Goal: Task Accomplishment & Management: Use online tool/utility

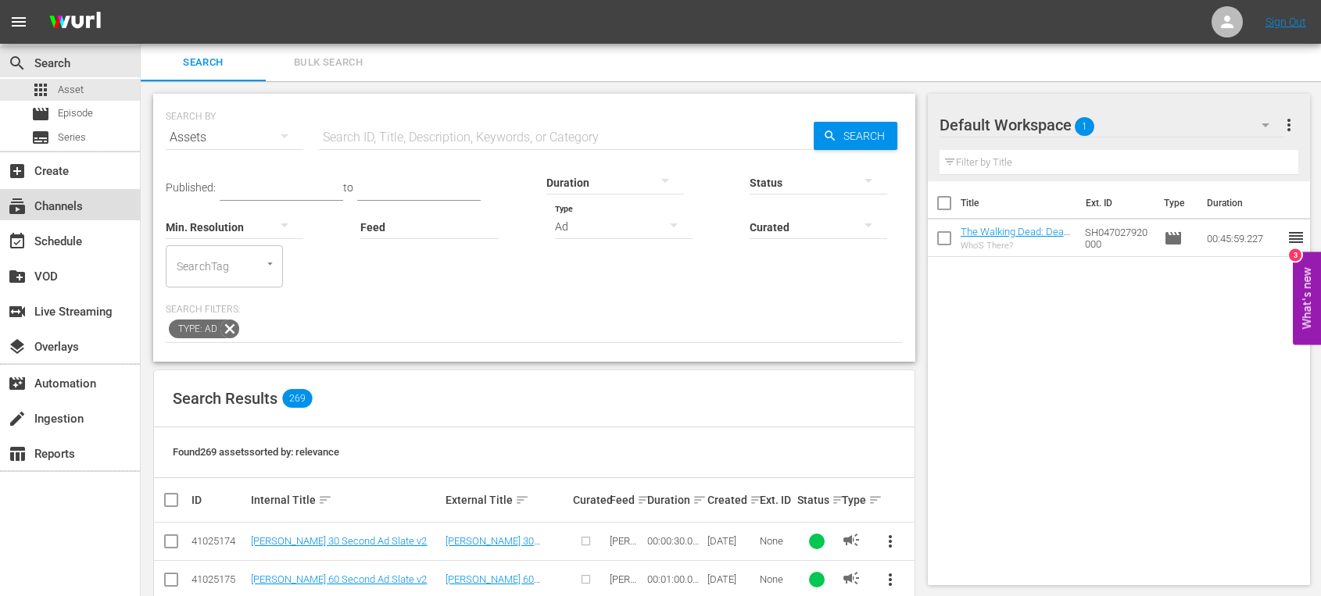
click at [81, 208] on div "subscriptions Channels" at bounding box center [44, 204] width 88 height 14
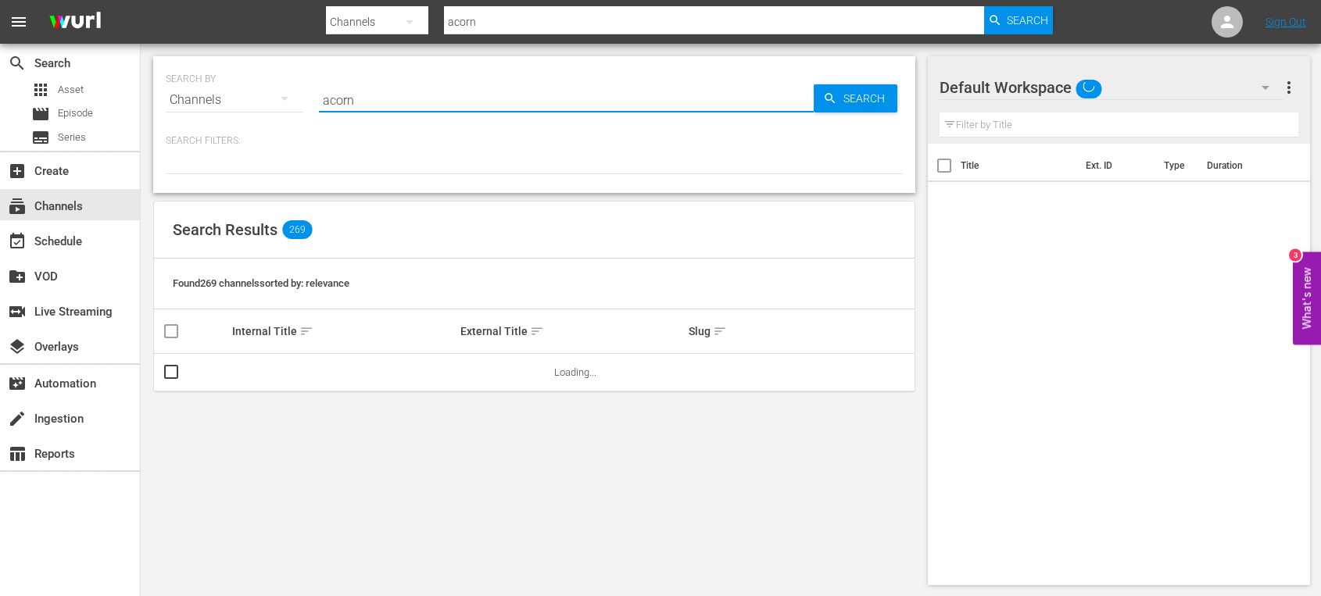
click at [385, 103] on input "acorn" at bounding box center [566, 100] width 495 height 38
type input "acorn"
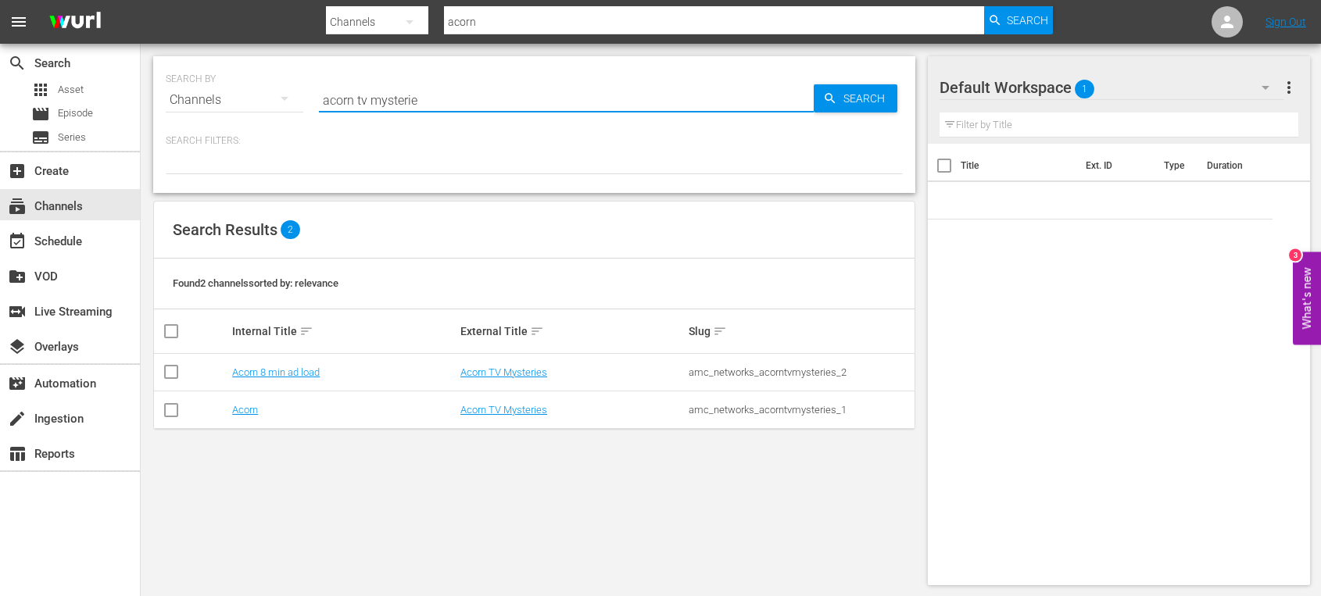
type input "acorn tv mysteries"
type input "acorn"
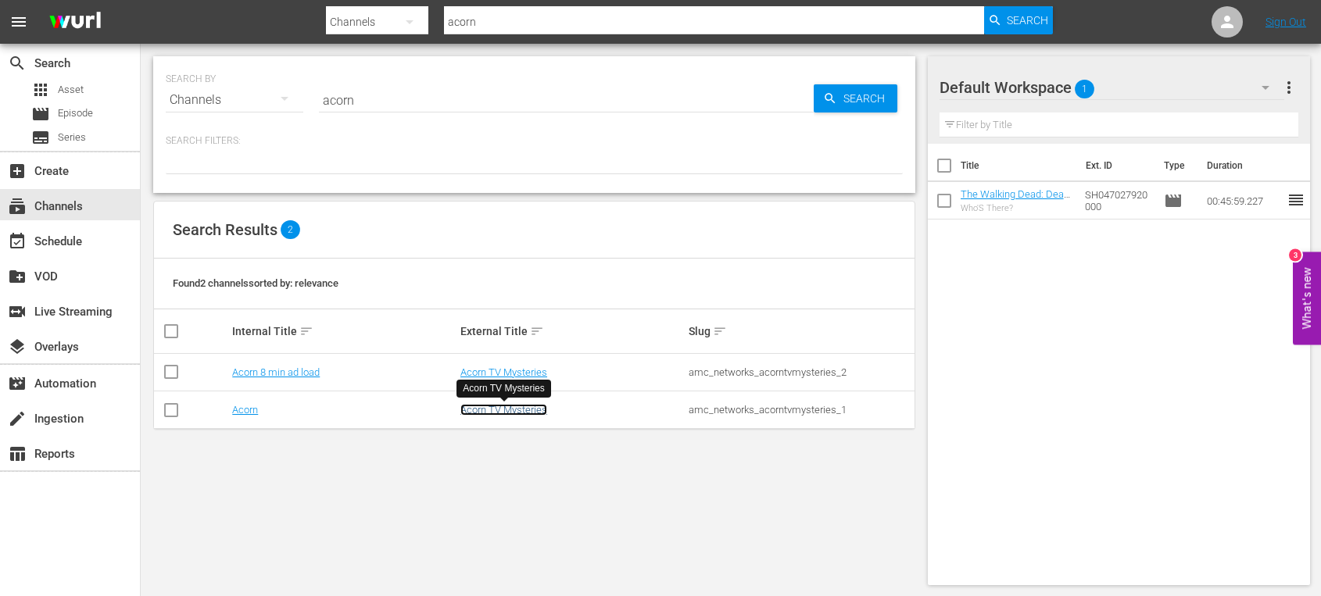
click at [498, 410] on link "Acorn TV Mysteries" at bounding box center [503, 410] width 87 height 12
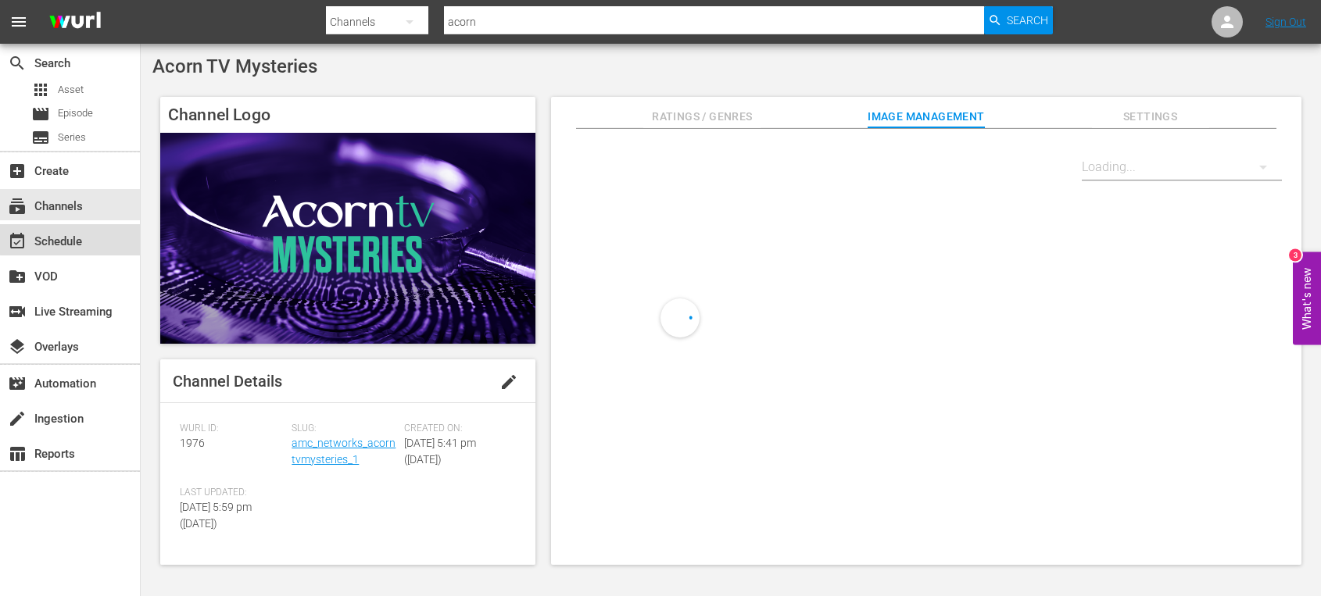
click at [75, 239] on div "event_available Schedule" at bounding box center [44, 239] width 88 height 14
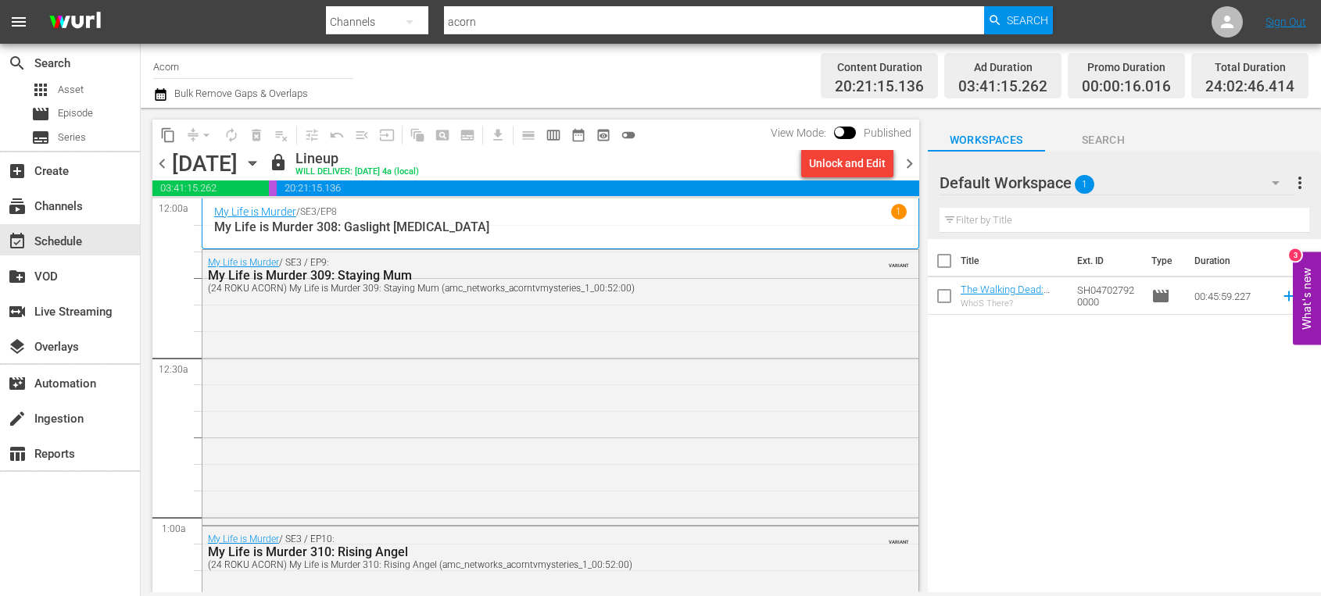
click at [256, 162] on icon "button" at bounding box center [252, 164] width 7 height 4
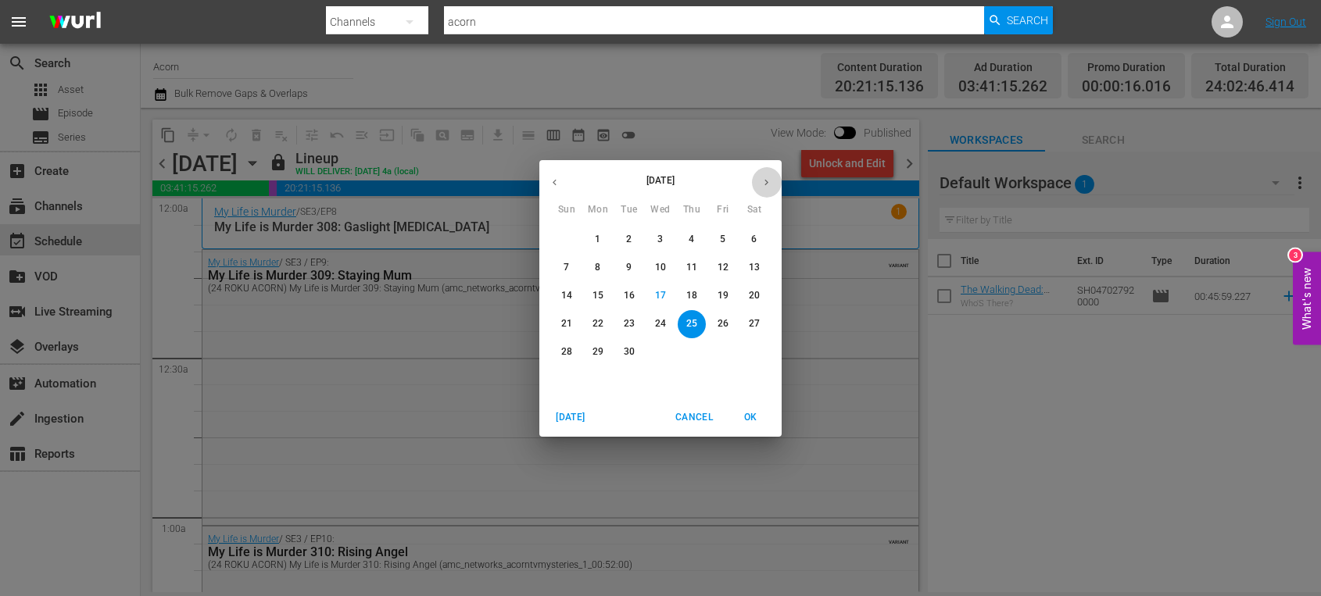
click at [764, 185] on icon "button" at bounding box center [767, 183] width 12 height 12
click at [597, 295] on p "13" at bounding box center [598, 295] width 11 height 13
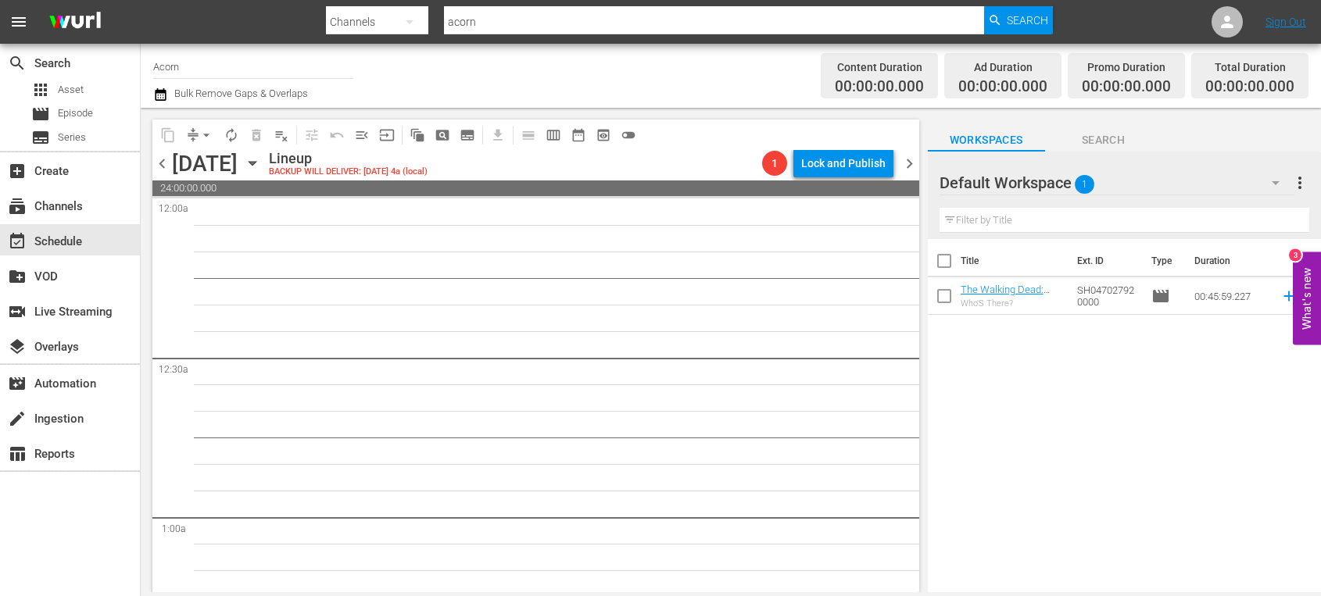
click at [256, 163] on icon "button" at bounding box center [252, 164] width 7 height 4
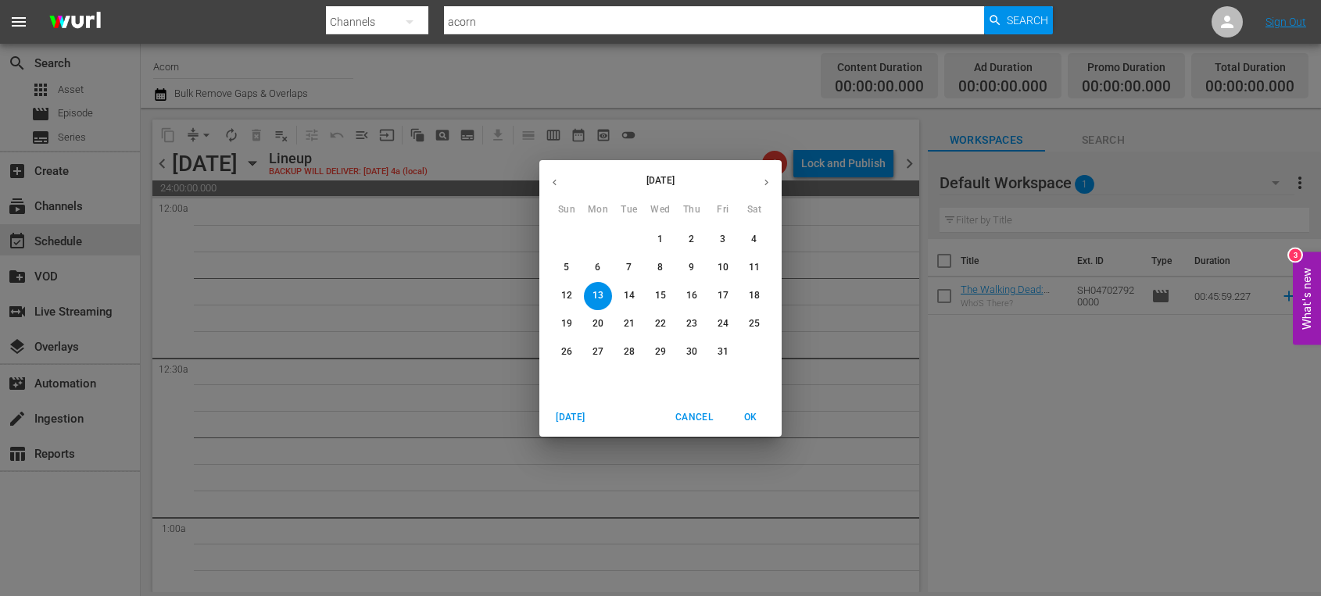
click at [768, 184] on icon "button" at bounding box center [767, 183] width 12 height 12
click at [553, 180] on icon "button" at bounding box center [555, 183] width 12 height 12
click at [757, 242] on span "4" at bounding box center [754, 239] width 28 height 13
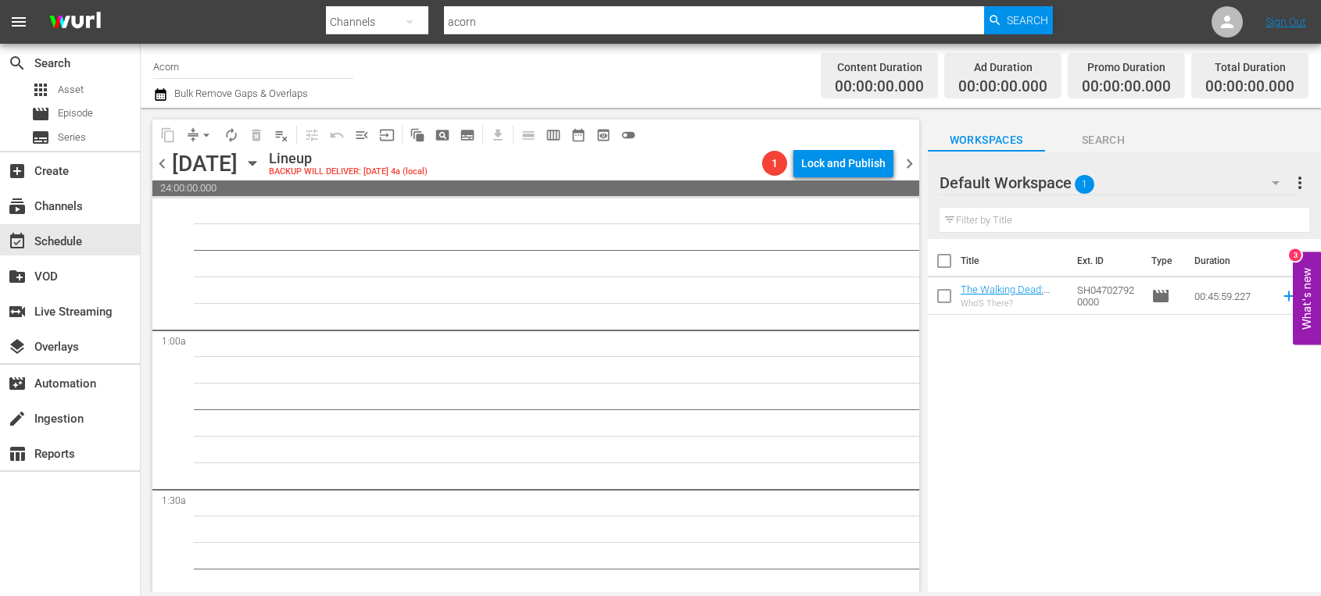
scroll to position [375, 0]
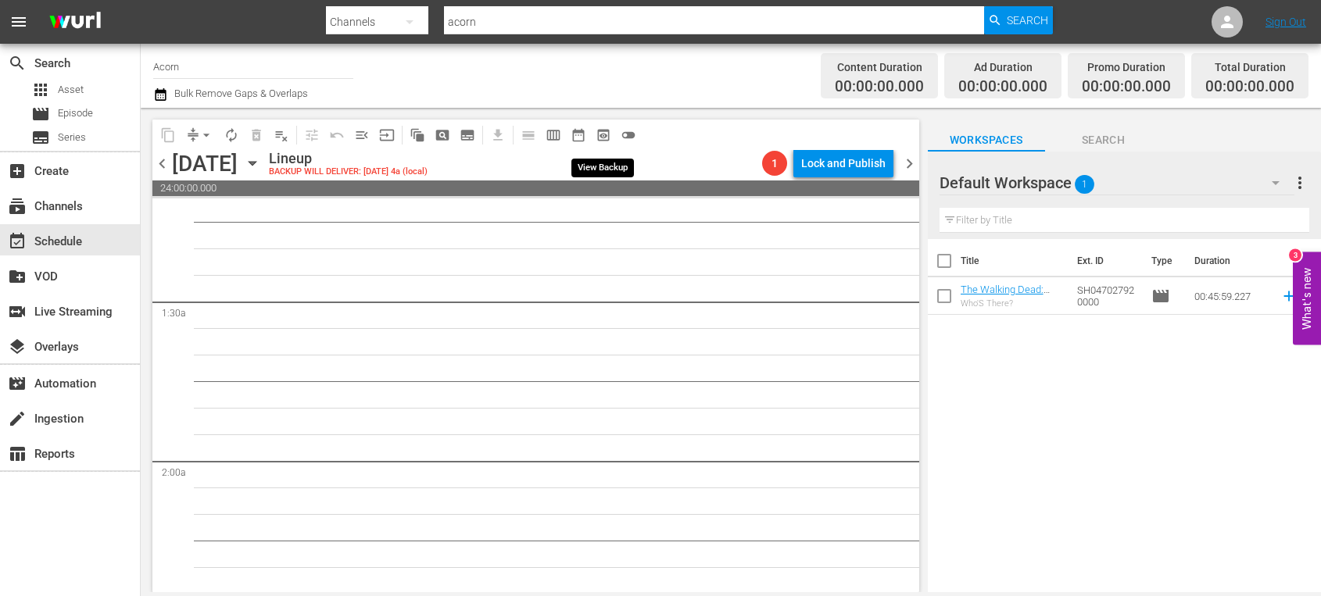
click at [598, 134] on span "preview_outlined" at bounding box center [604, 135] width 16 height 16
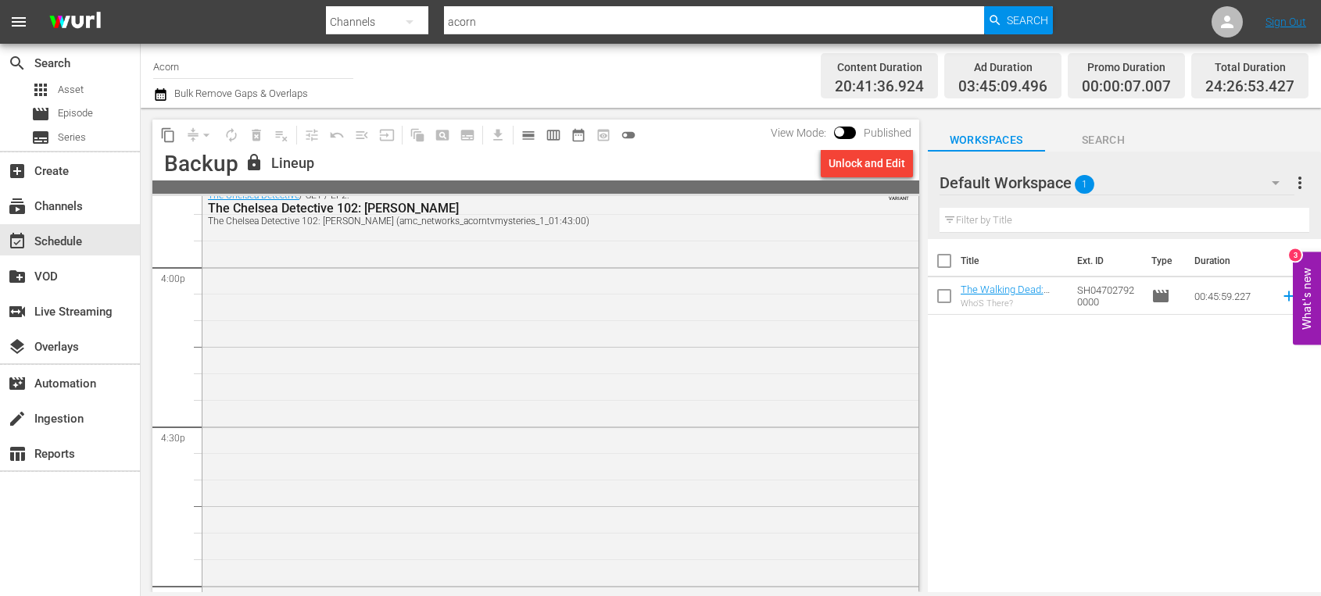
scroll to position [5097, 0]
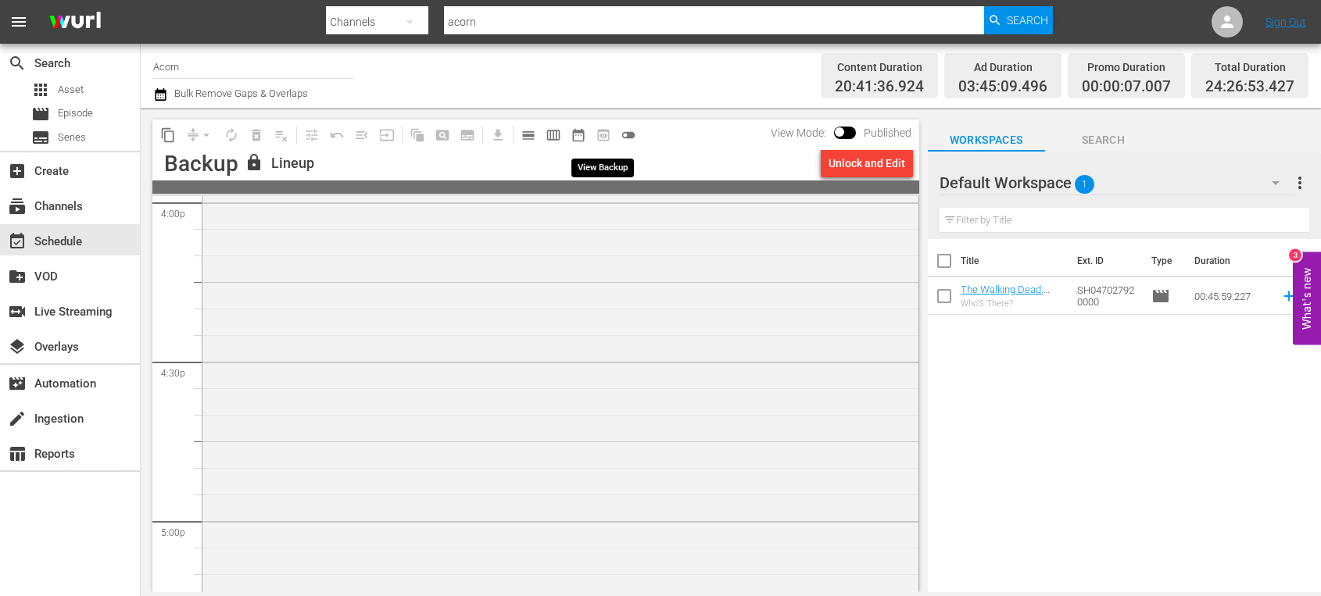
click at [605, 137] on span "preview_outlined" at bounding box center [603, 135] width 25 height 25
